Goal: Use online tool/utility

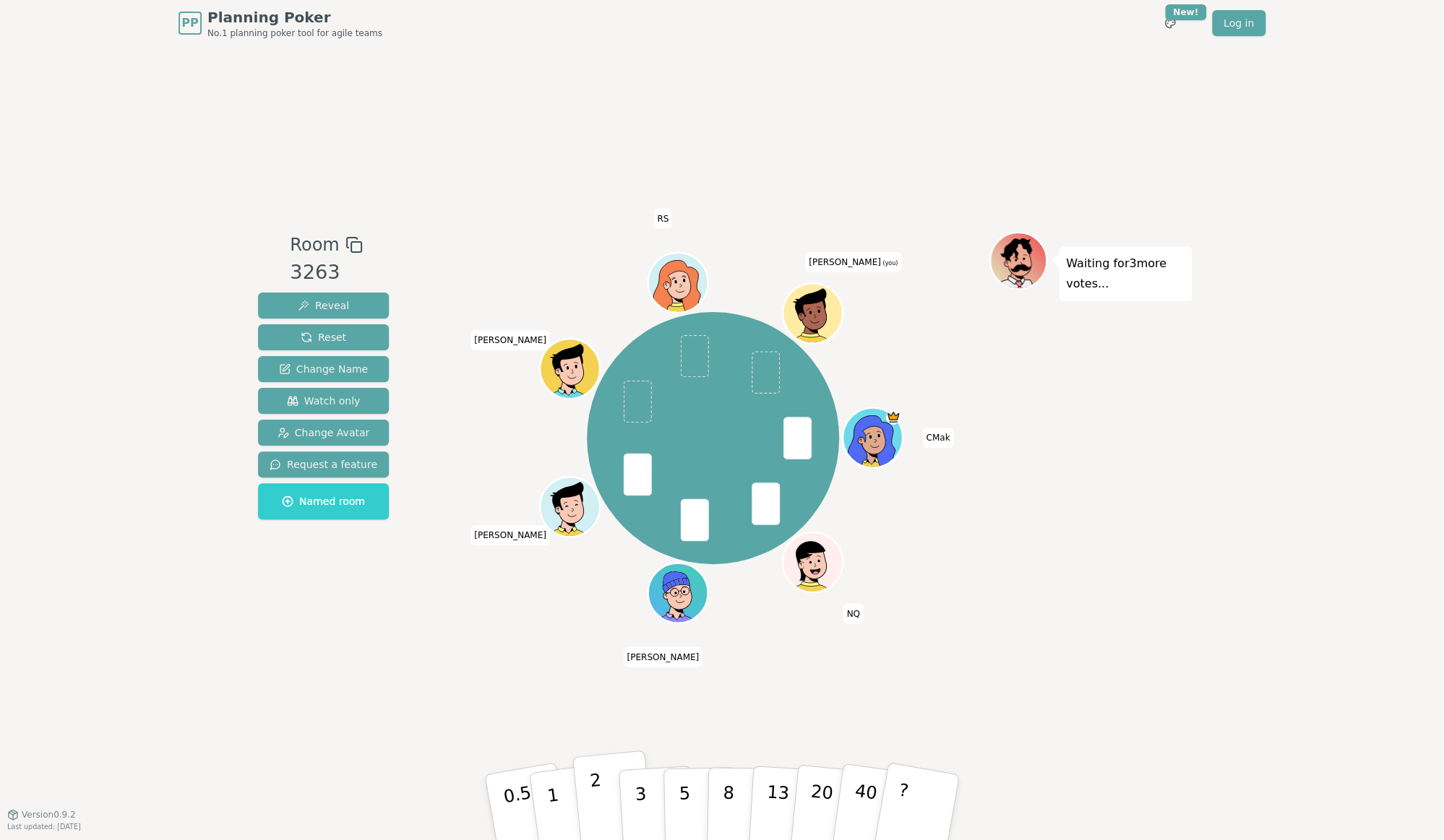
click at [613, 801] on button "2" at bounding box center [613, 807] width 83 height 115
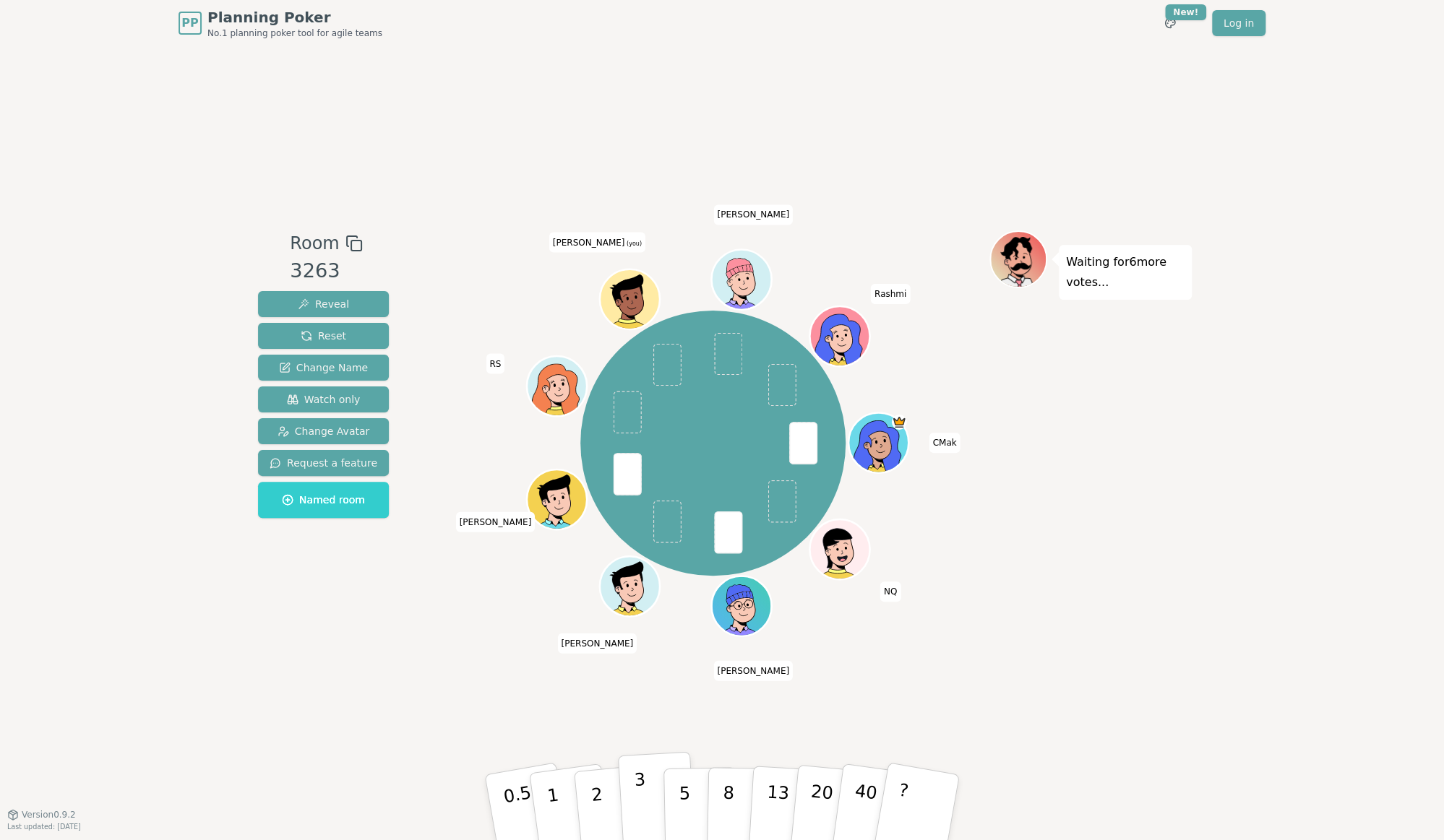
click at [659, 801] on button "3" at bounding box center [657, 807] width 79 height 113
click at [648, 800] on button "3" at bounding box center [657, 807] width 79 height 113
click at [648, 806] on button "3" at bounding box center [657, 807] width 79 height 113
click at [639, 803] on p "3" at bounding box center [642, 808] width 16 height 79
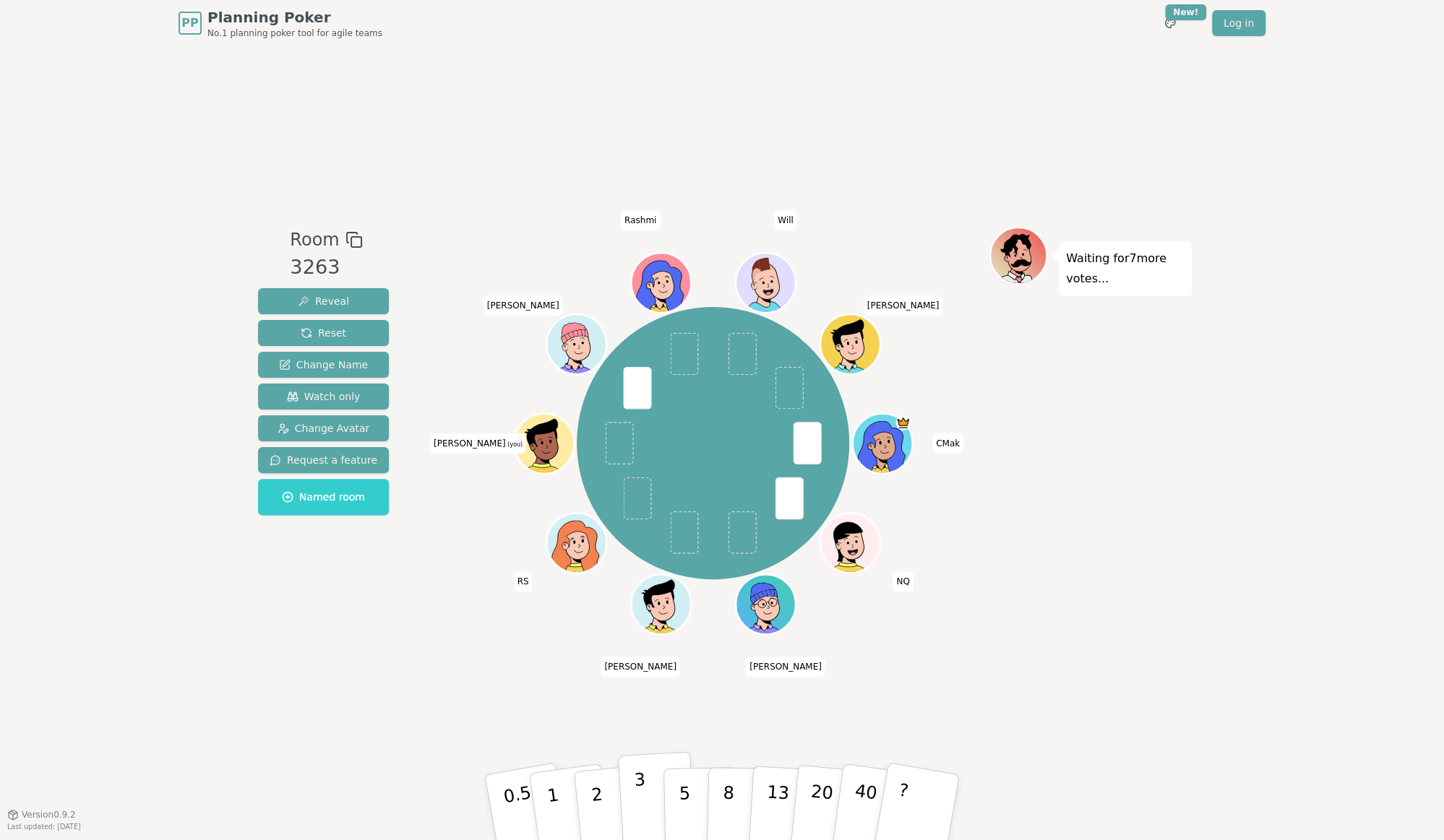
click at [652, 806] on button "3" at bounding box center [657, 807] width 79 height 113
click at [650, 802] on button "3" at bounding box center [657, 807] width 79 height 113
